Goal: Transaction & Acquisition: Purchase product/service

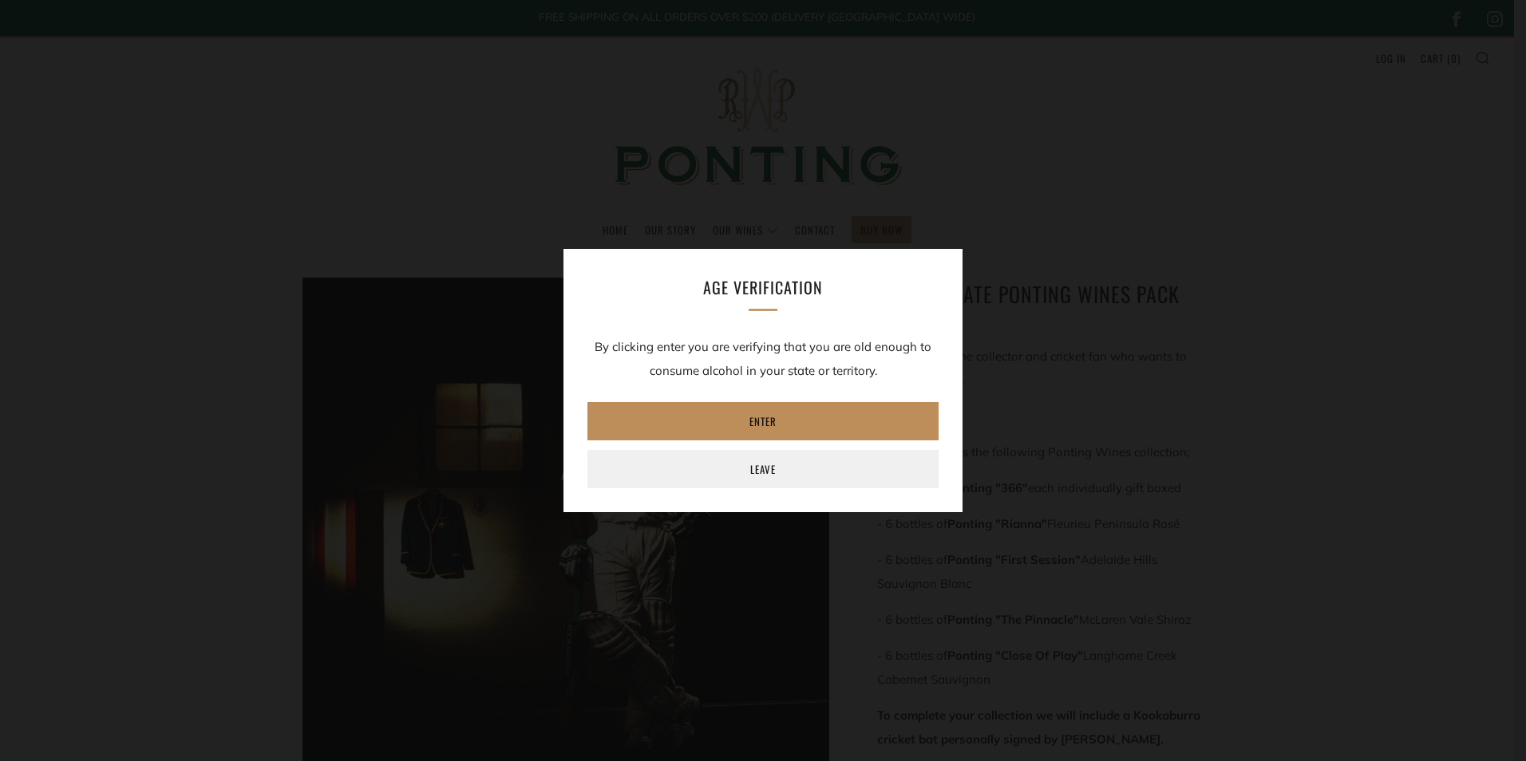
click at [781, 428] on link "Enter" at bounding box center [762, 421] width 351 height 38
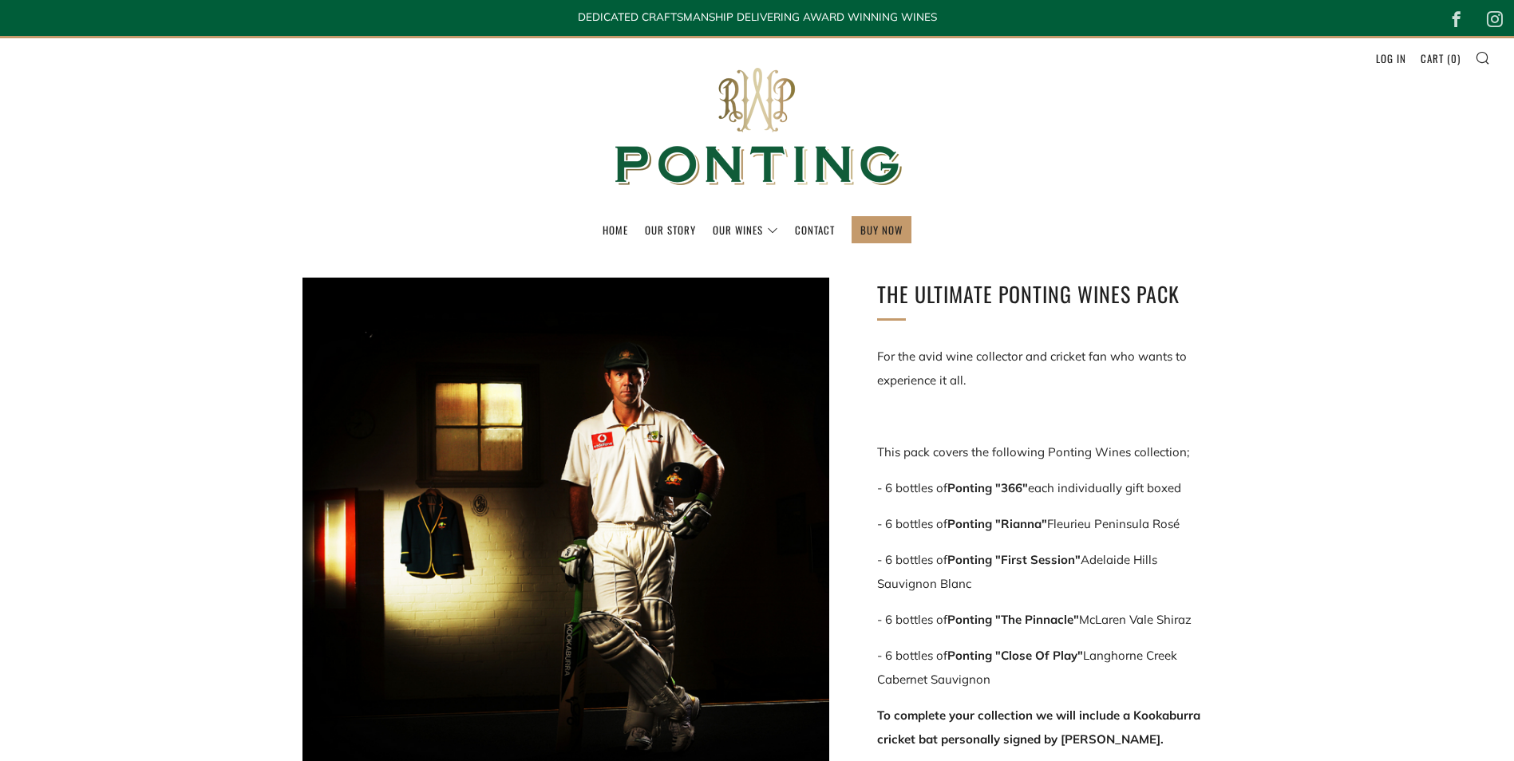
scroll to position [80, 0]
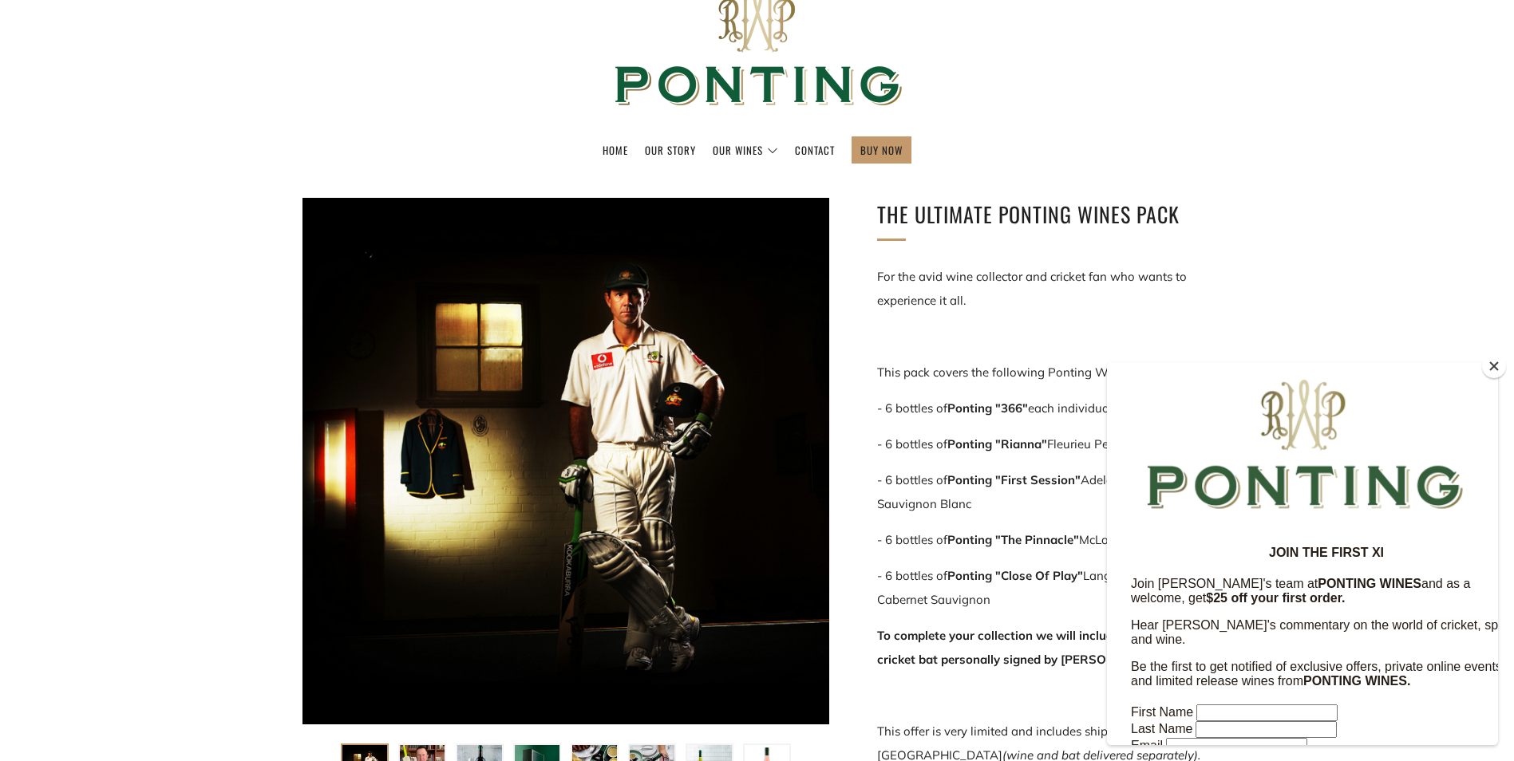
click at [1493, 374] on button "Close" at bounding box center [1494, 366] width 24 height 24
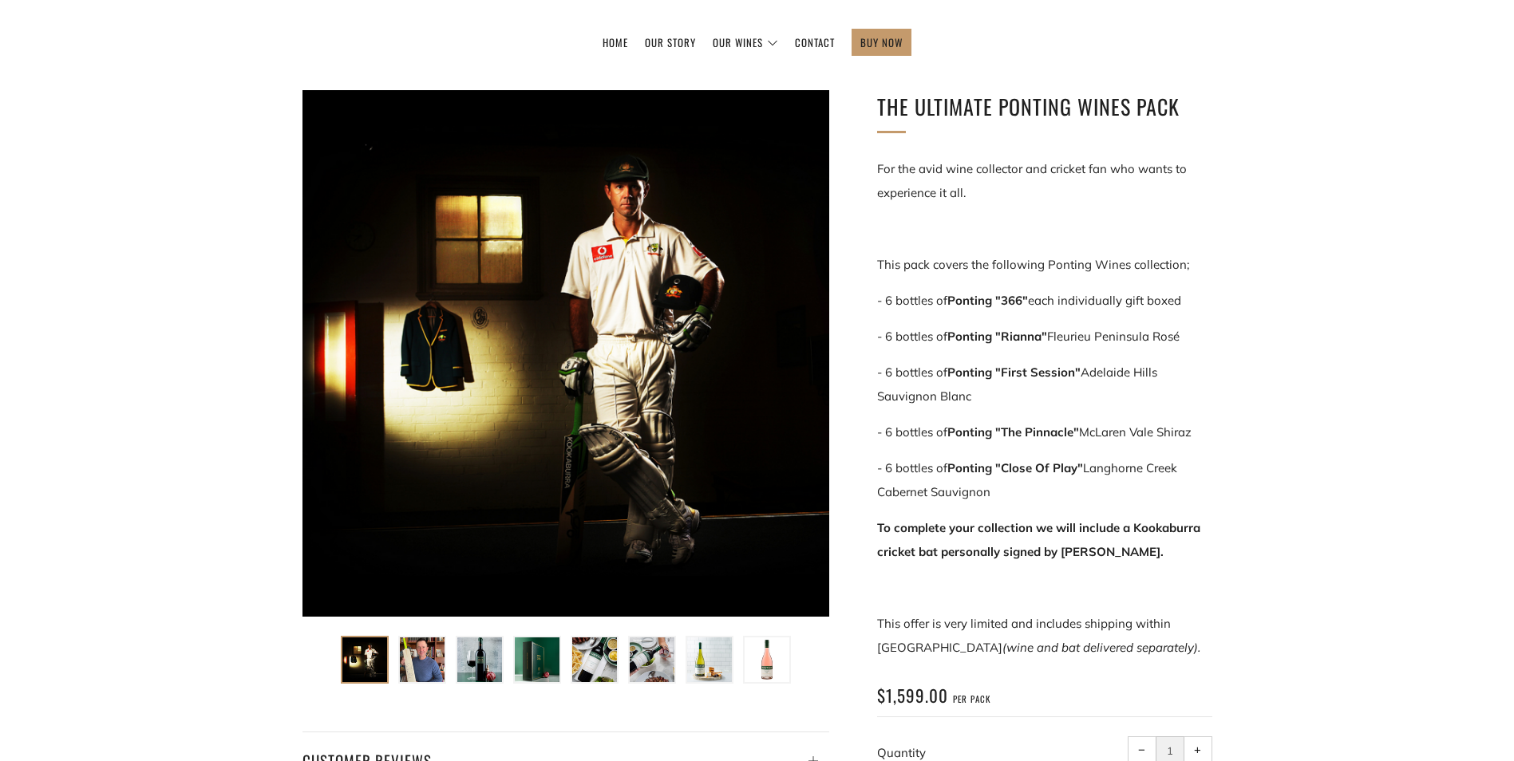
scroll to position [160, 0]
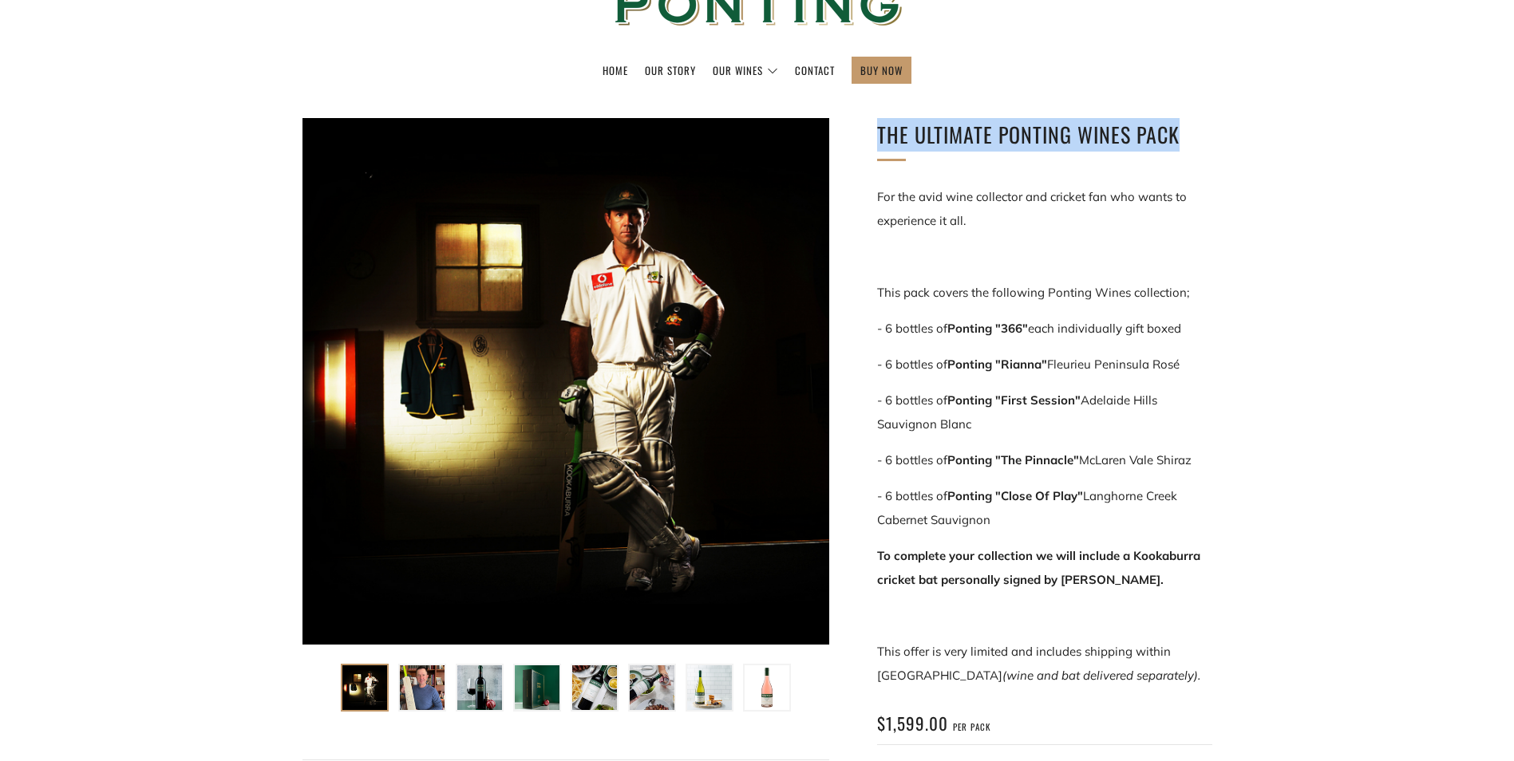
drag, startPoint x: 876, startPoint y: 138, endPoint x: 1174, endPoint y: 134, distance: 298.6
click at [1174, 134] on div "The Ultimate Ponting Wines Pack For the avid wine collector and cricket fan who…" at bounding box center [1020, 502] width 383 height 769
drag, startPoint x: 1174, startPoint y: 134, endPoint x: 1129, endPoint y: 134, distance: 44.7
copy h1 "The Ultimate Ponting Wines Pack"
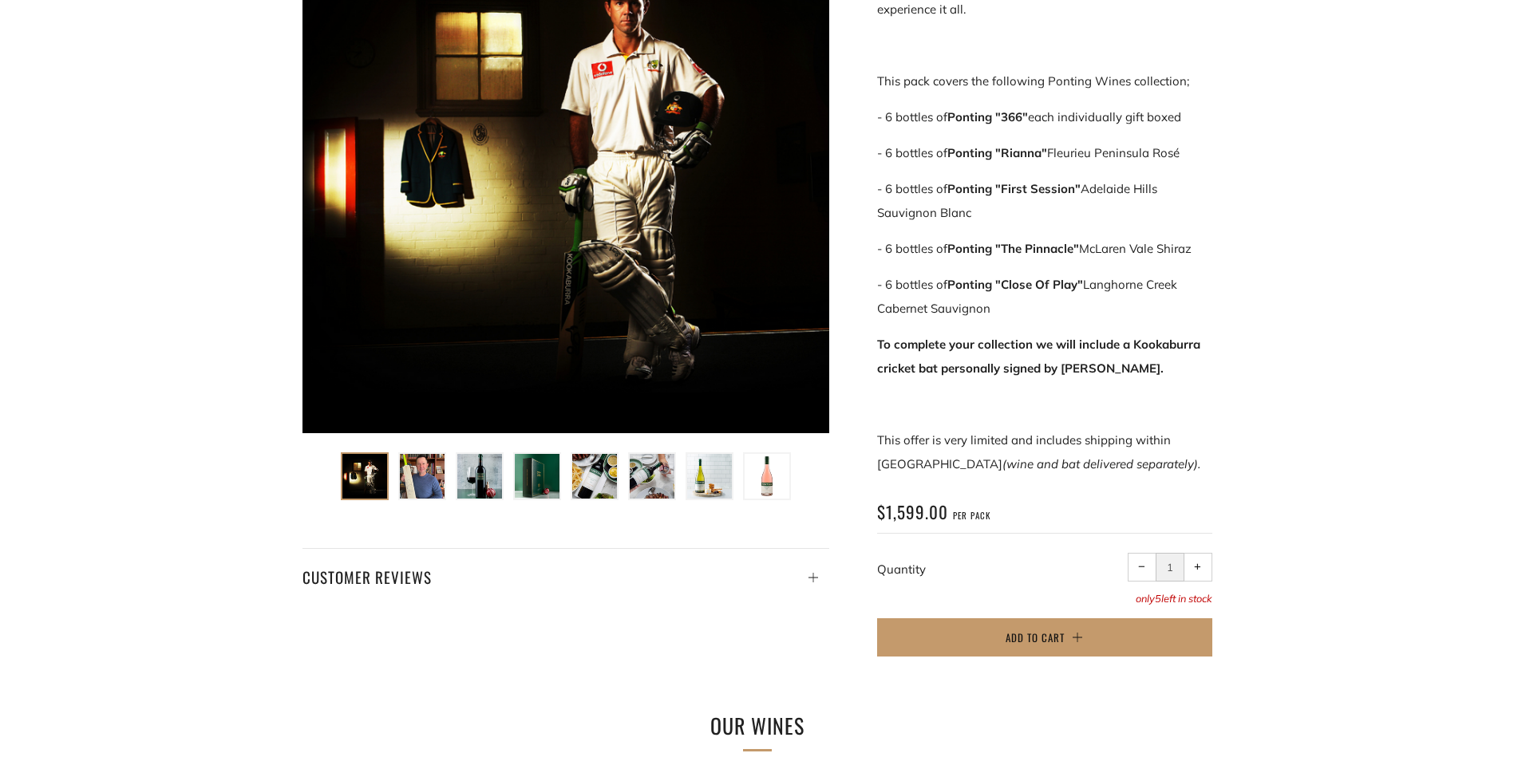
scroll to position [399, 0]
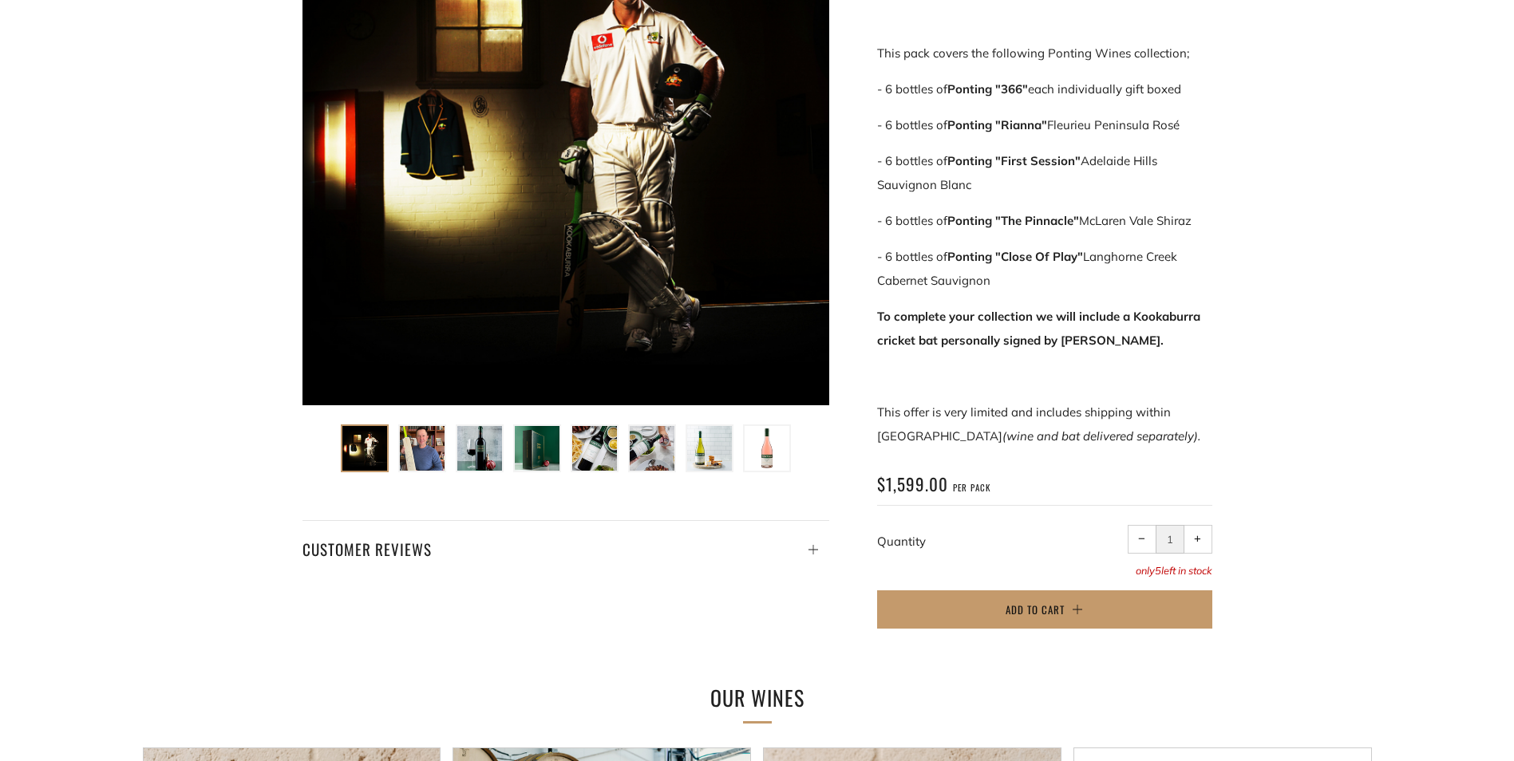
click at [749, 619] on div "The Ultimate Ponting Wines Pack For the avid wine collector and cricket fan who…" at bounding box center [734, 263] width 958 height 769
drag, startPoint x: 428, startPoint y: 445, endPoint x: 371, endPoint y: 508, distance: 84.8
click at [314, 607] on div "The Ultimate Ponting Wines Pack For the avid wine collector and cricket fan who…" at bounding box center [734, 263] width 958 height 769
click at [410, 435] on img at bounding box center [422, 448] width 45 height 45
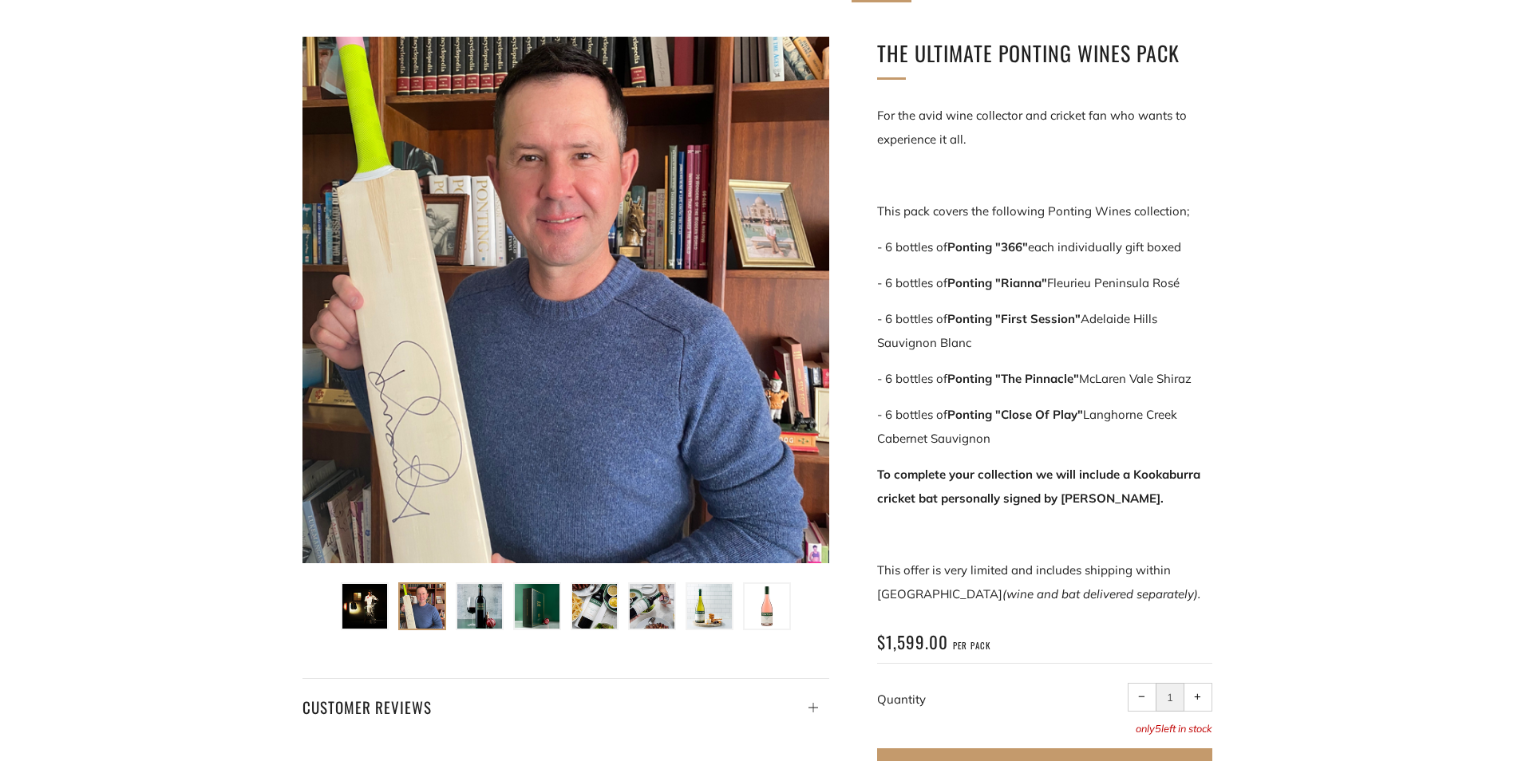
scroll to position [239, 0]
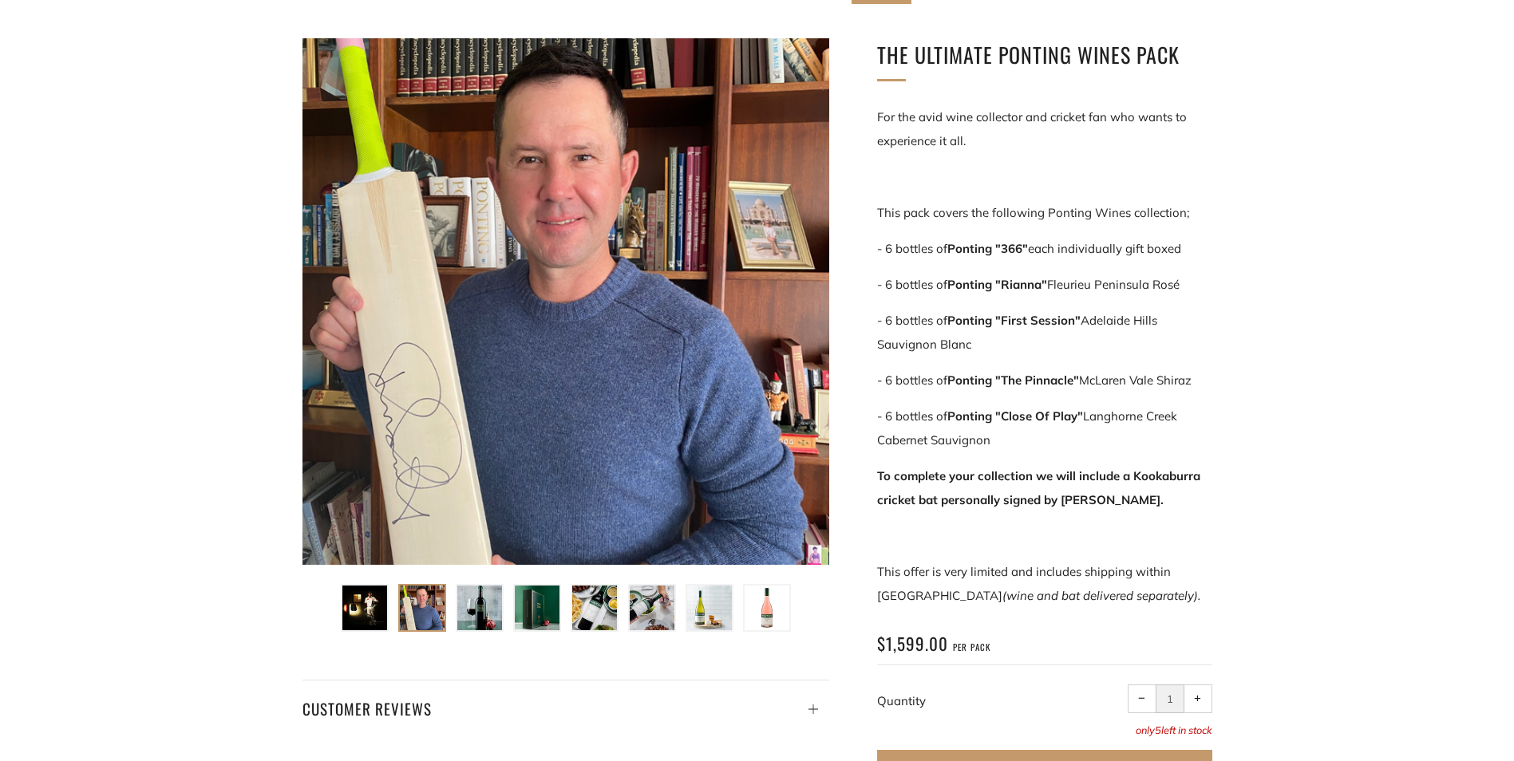
click at [1381, 639] on div "The Ultimate Ponting Wines Pack" at bounding box center [757, 410] width 1514 height 793
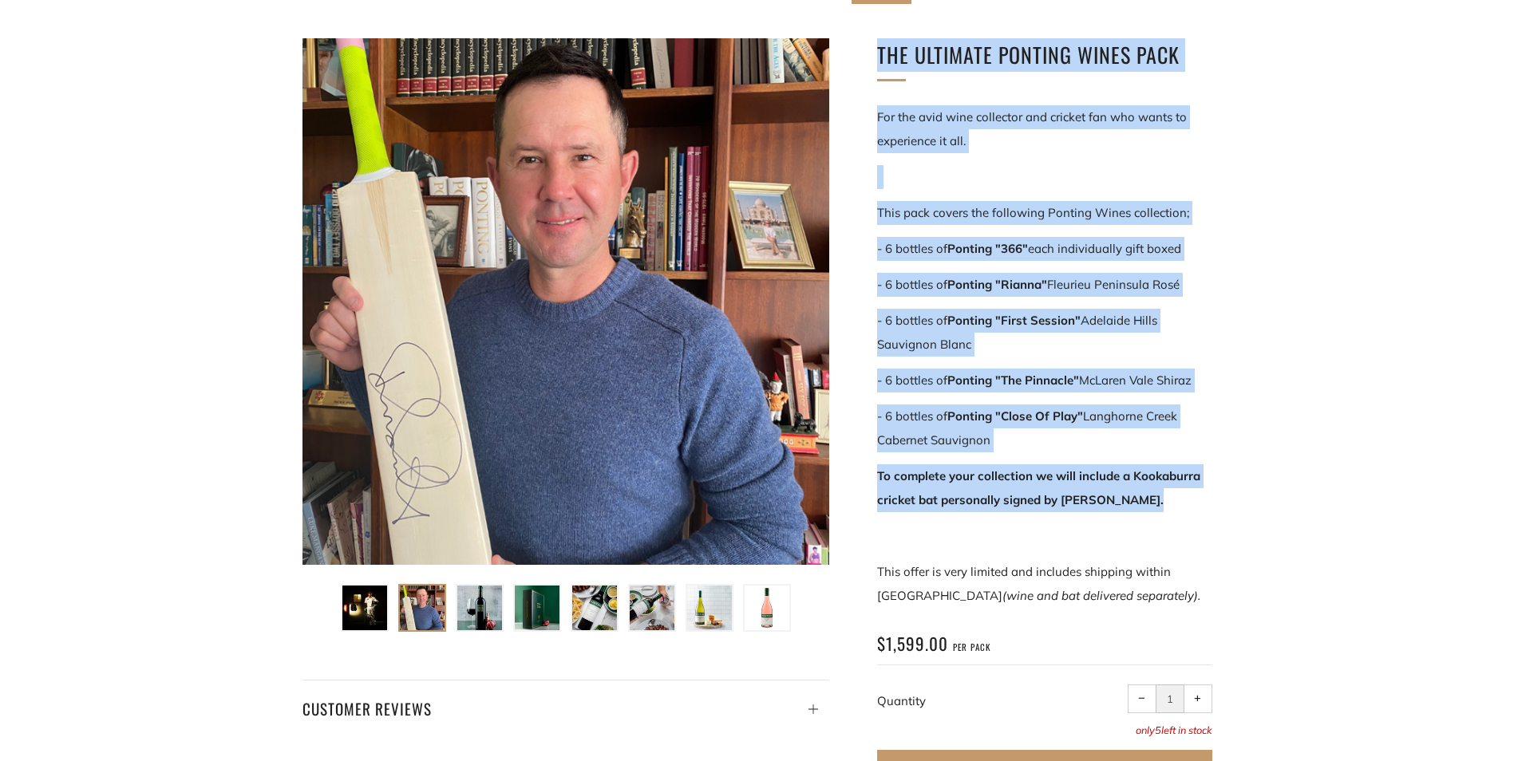
drag, startPoint x: 876, startPoint y: 55, endPoint x: 1146, endPoint y: 505, distance: 525.2
click at [1146, 505] on div "The Ultimate Ponting Wines Pack For the avid wine collector and cricket fan who…" at bounding box center [1020, 422] width 383 height 769
copy div "The Ultimate Ponting Wines Pack For the avid wine collector and cricket fan who…"
click at [982, 251] on strong "Ponting "366"" at bounding box center [987, 248] width 81 height 15
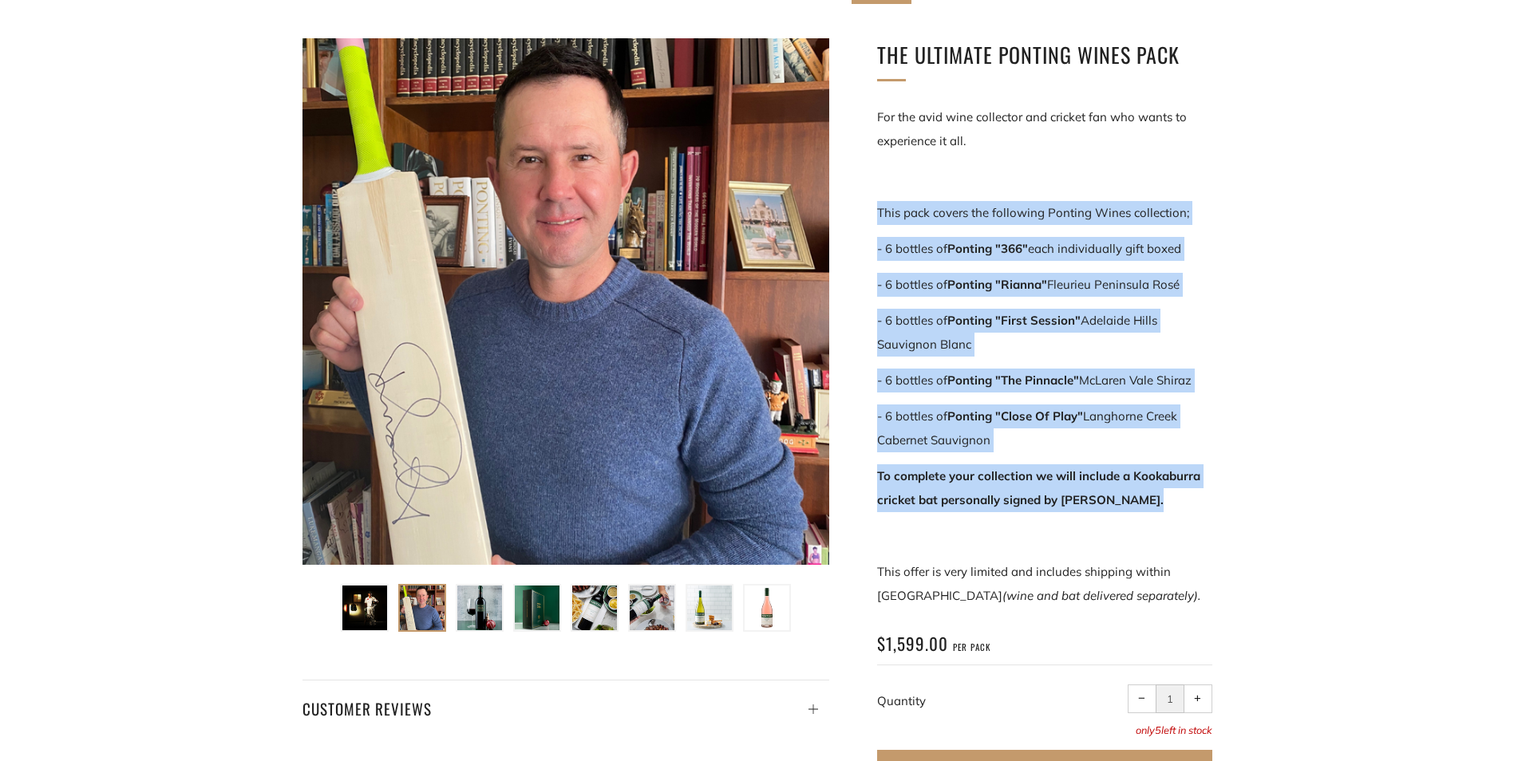
drag, startPoint x: 878, startPoint y: 215, endPoint x: 1144, endPoint y: 504, distance: 392.6
click at [1144, 504] on div "For the avid wine collector and cricket fan who wants to experience it all. Thi…" at bounding box center [1044, 356] width 335 height 503
drag, startPoint x: 1144, startPoint y: 504, endPoint x: 1107, endPoint y: 496, distance: 37.6
copy div "This pack covers the following Ponting Wines collection; - 6 bottles of Ponting…"
